Goal: Check status

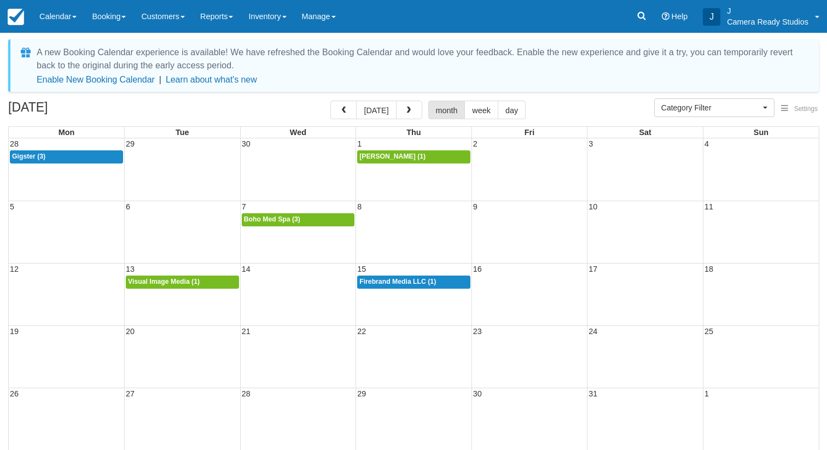
select select
click at [408, 114] on span "button" at bounding box center [409, 111] width 8 height 8
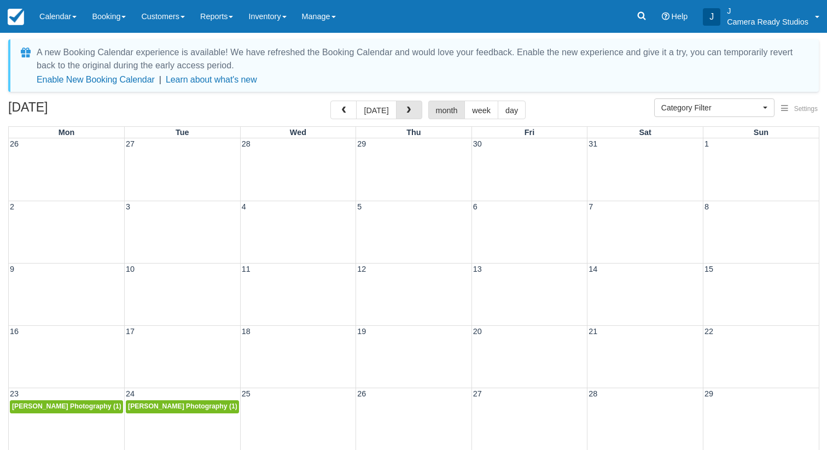
click at [408, 114] on span "button" at bounding box center [409, 111] width 8 height 8
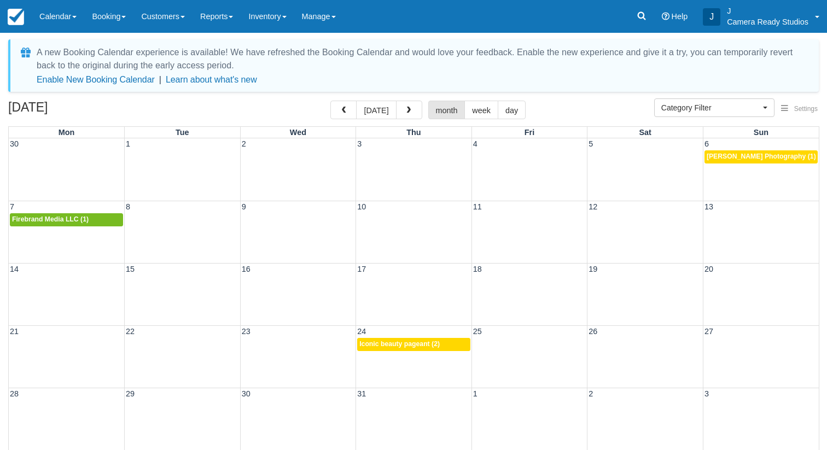
click at [408, 114] on span "button" at bounding box center [409, 111] width 8 height 8
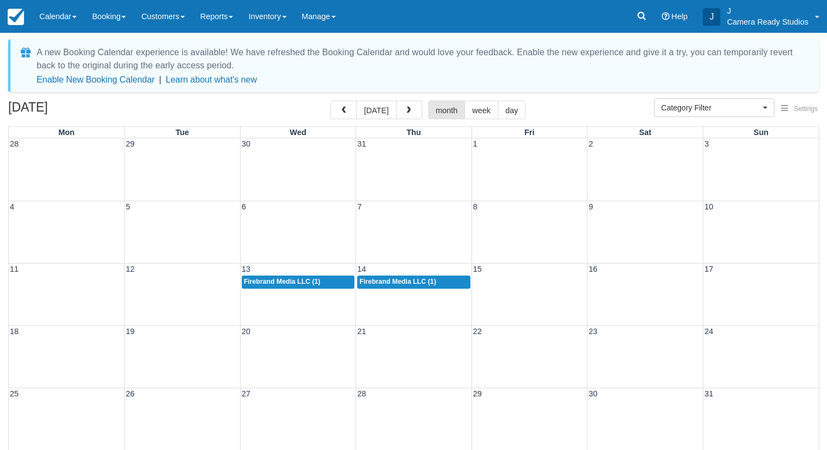
click at [408, 114] on span "button" at bounding box center [409, 111] width 8 height 8
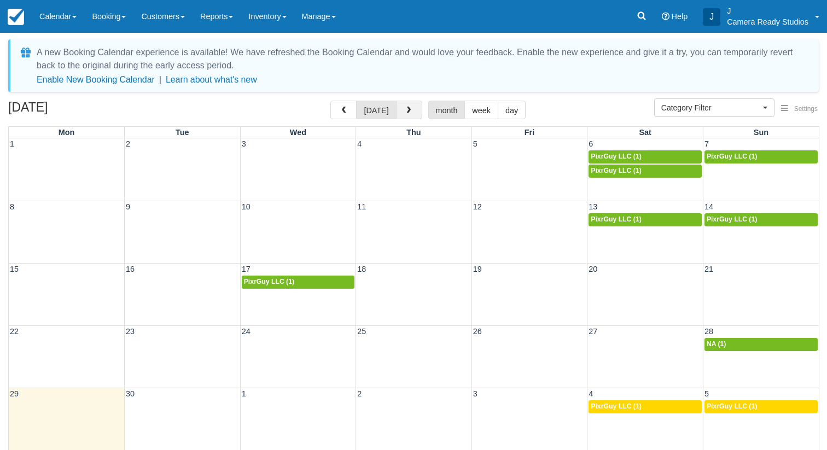
click at [406, 111] on span "button" at bounding box center [409, 111] width 8 height 8
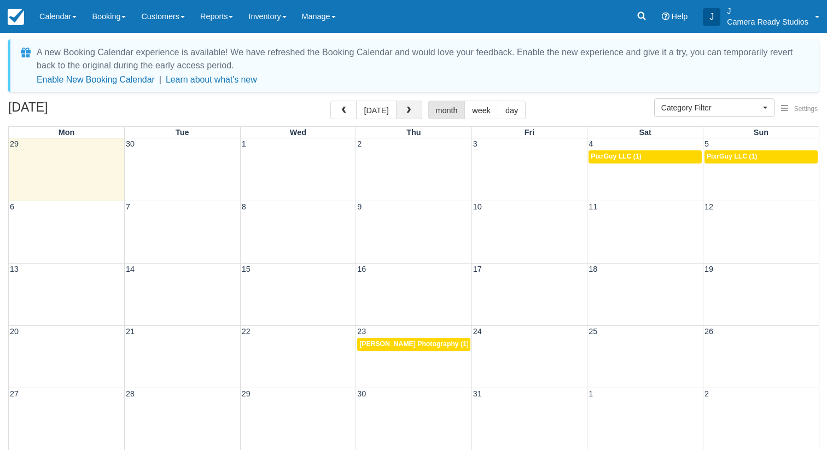
click at [405, 114] on span "button" at bounding box center [409, 111] width 8 height 8
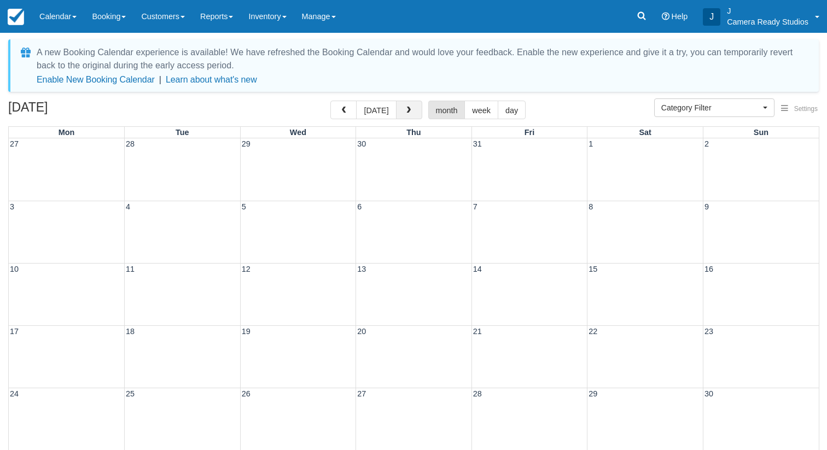
click at [405, 114] on span "button" at bounding box center [409, 111] width 8 height 8
click at [346, 104] on button "button" at bounding box center [344, 110] width 26 height 19
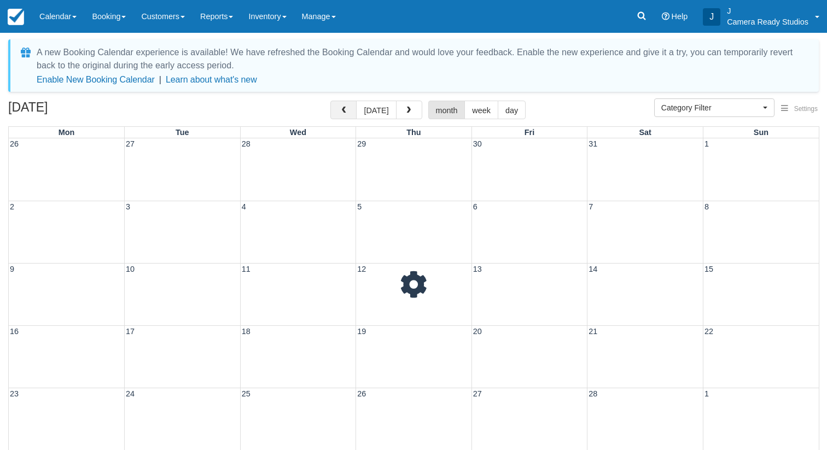
click at [346, 104] on button "button" at bounding box center [344, 110] width 26 height 19
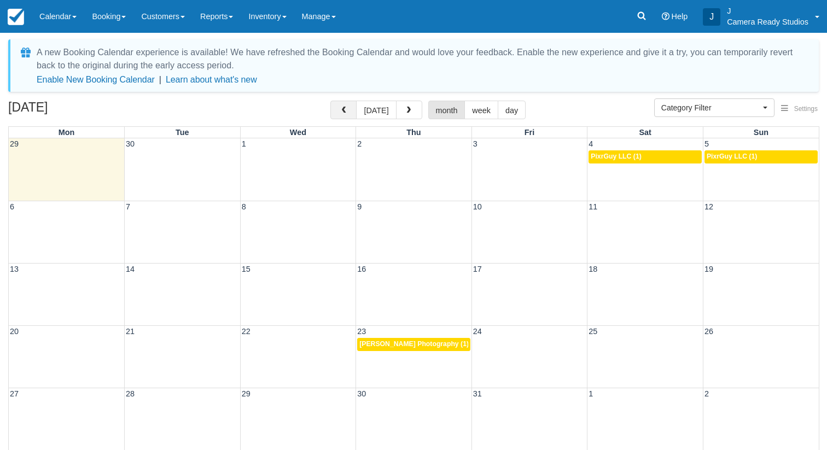
click at [346, 104] on button "button" at bounding box center [344, 110] width 26 height 19
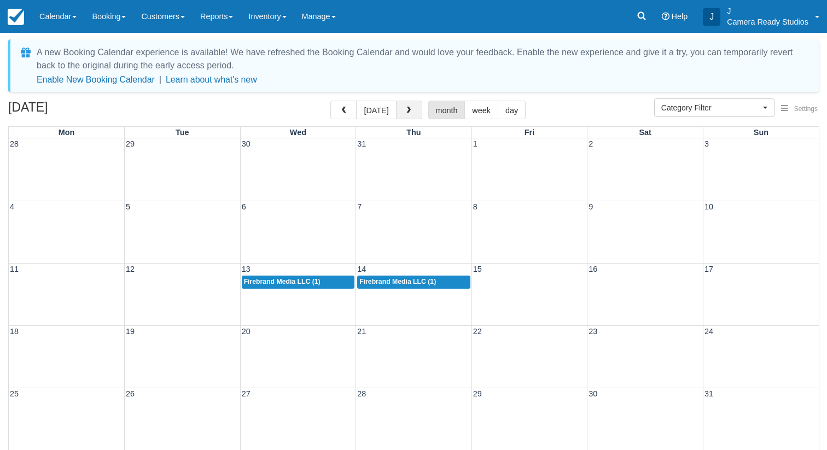
click at [404, 104] on button "button" at bounding box center [409, 110] width 26 height 19
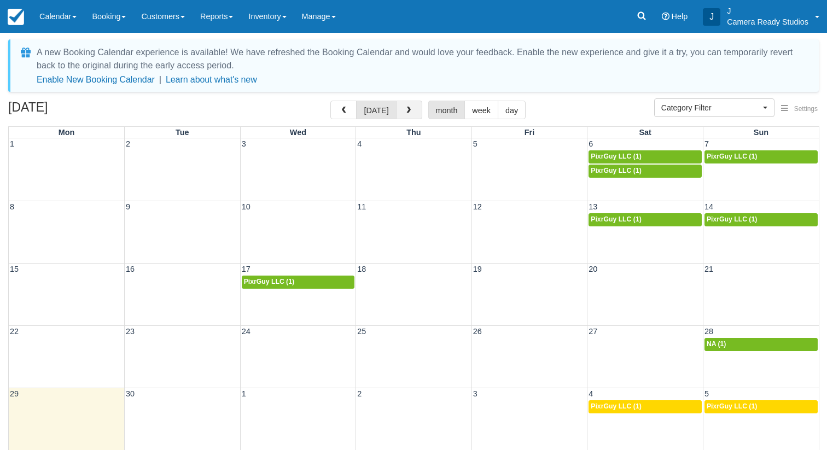
click at [404, 104] on button "button" at bounding box center [409, 110] width 26 height 19
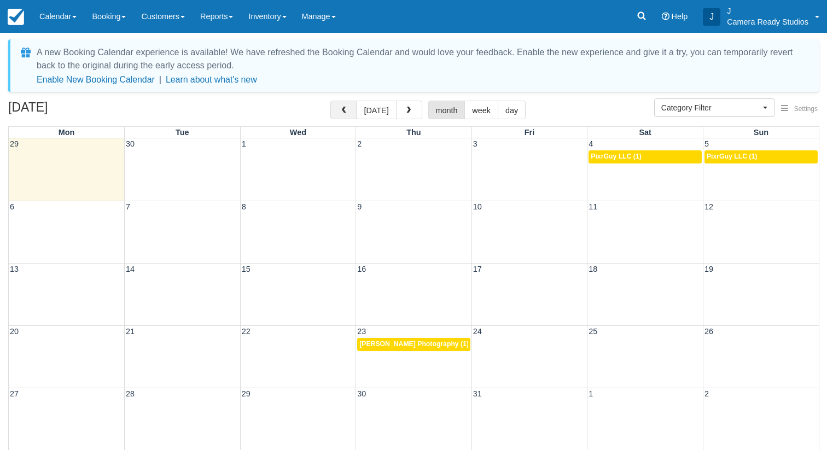
click at [347, 110] on span "button" at bounding box center [344, 111] width 8 height 8
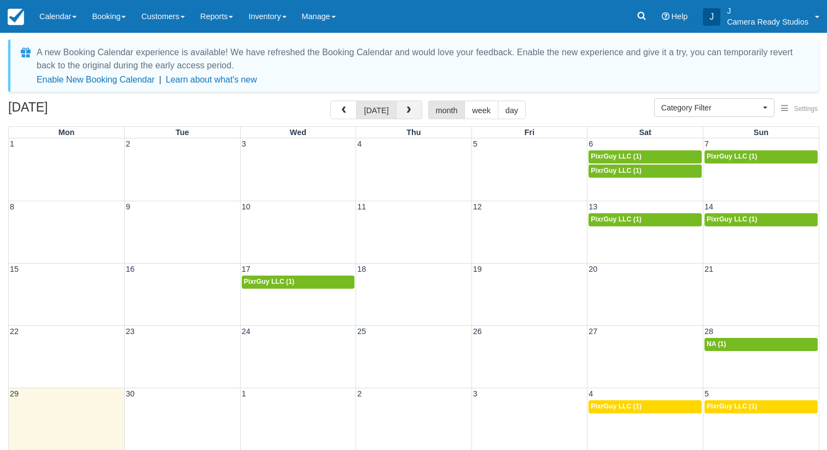
click at [409, 111] on span "button" at bounding box center [409, 111] width 8 height 8
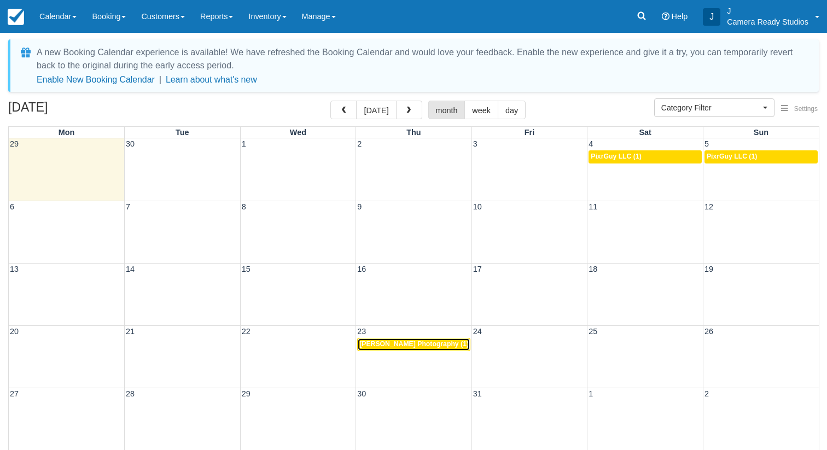
click at [410, 346] on span "Justin Kaplan Photography (1)" at bounding box center [414, 344] width 109 height 8
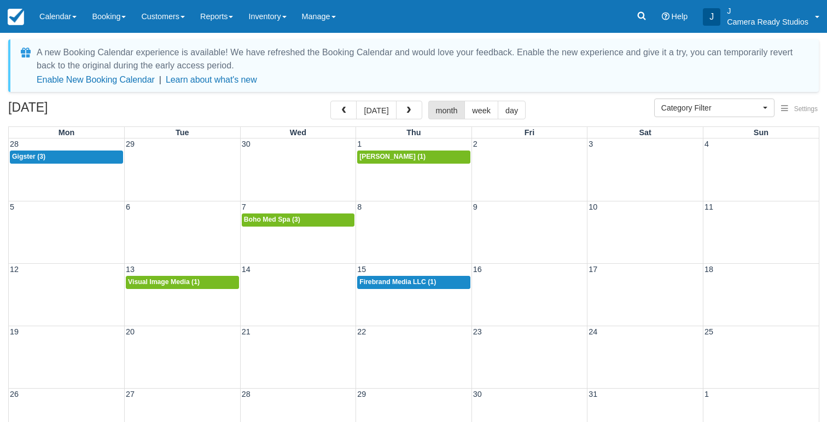
select select
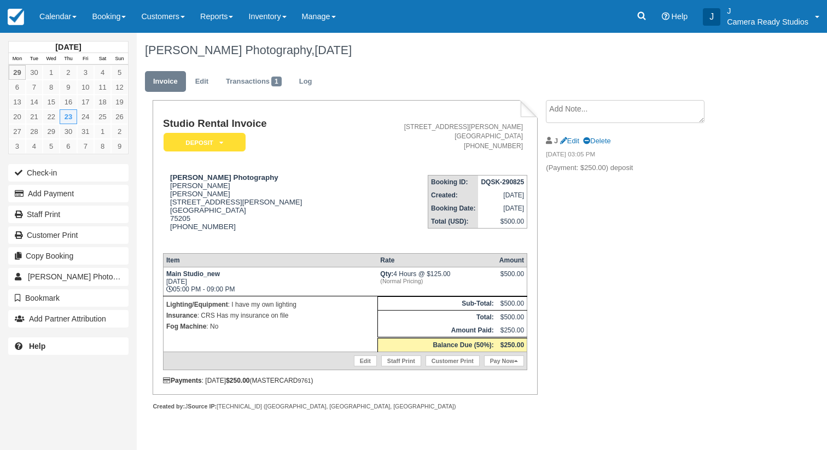
drag, startPoint x: 304, startPoint y: 48, endPoint x: 402, endPoint y: 51, distance: 97.5
click at [402, 51] on div "Justin Kaplan Photography, October 23 2025" at bounding box center [447, 50] width 621 height 35
drag, startPoint x: 164, startPoint y: 179, endPoint x: 245, endPoint y: 229, distance: 95.4
click at [245, 229] on div "Justin Kaplan Photography Justin Kaplan 3533 Asbury St #A Dallas 75205 1 (214) …" at bounding box center [258, 208] width 190 height 71
copy div "Justin Kaplan Photography Justin Kaplan 3533 Asbury St #A Dallas 75205 1 (214) …"
